Goal: Task Accomplishment & Management: Manage account settings

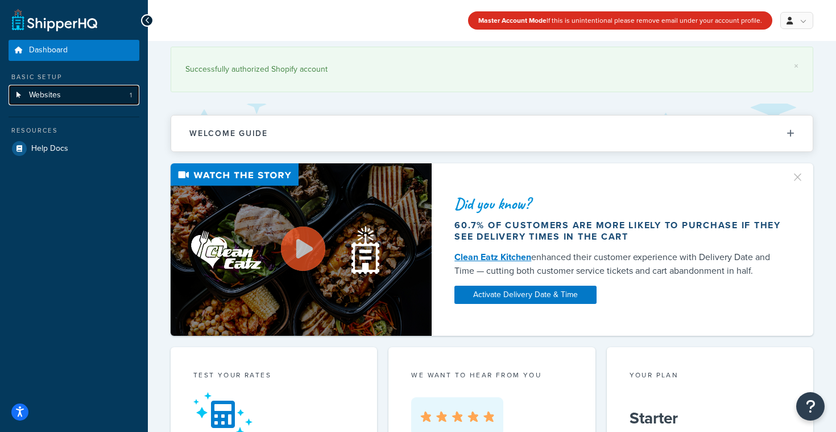
click at [55, 101] on link "Websites 1" at bounding box center [74, 95] width 131 height 21
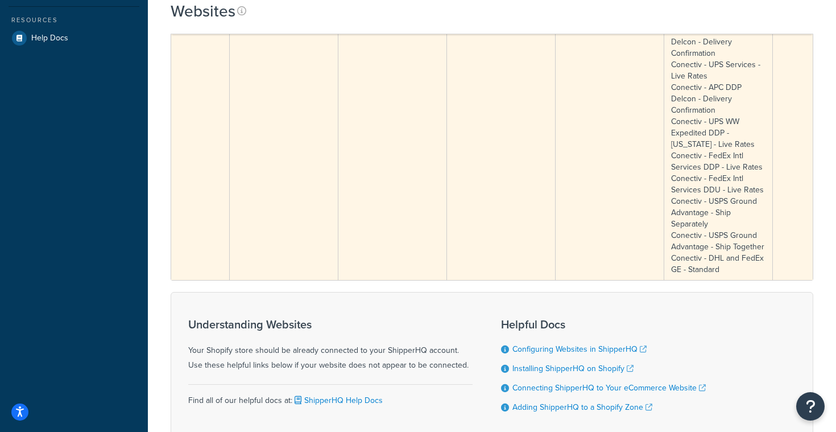
scroll to position [189, 0]
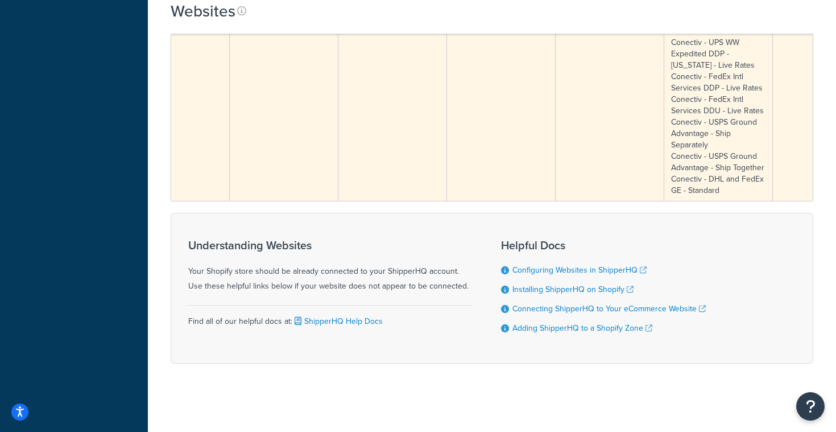
click at [527, 156] on td "Technicolor" at bounding box center [501, 59] width 109 height 283
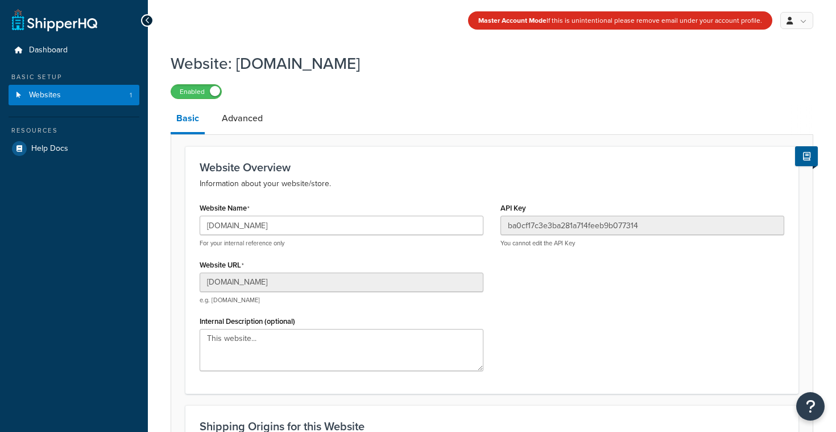
select select "68760"
click at [247, 114] on link "Advanced" at bounding box center [242, 118] width 52 height 27
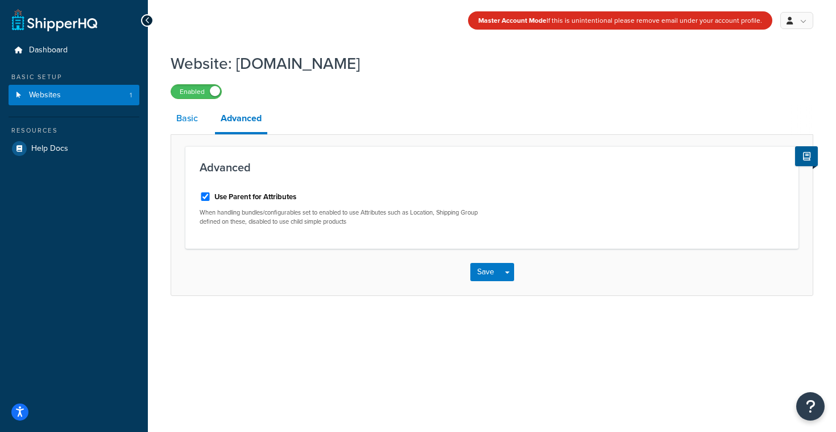
click at [182, 124] on link "Basic" at bounding box center [187, 118] width 33 height 27
select select "68760"
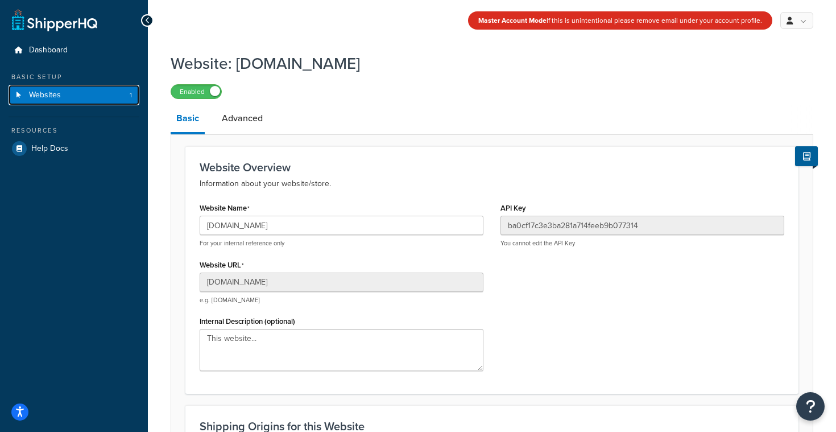
click at [64, 92] on link "Websites 1" at bounding box center [74, 95] width 131 height 21
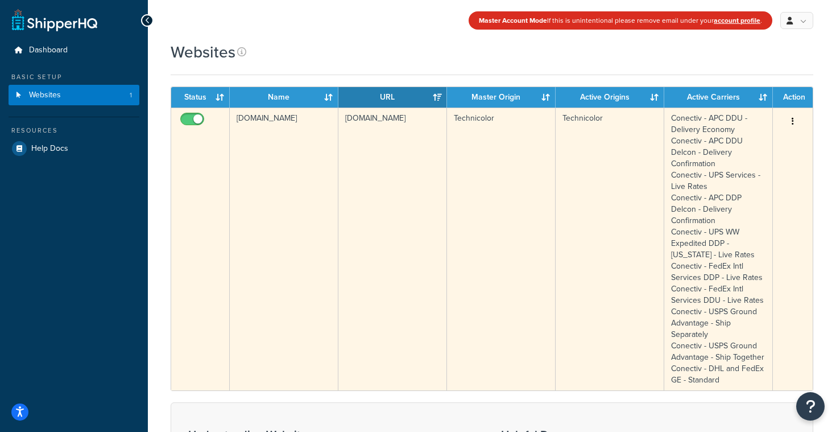
click at [800, 122] on button "button" at bounding box center [793, 122] width 16 height 18
